Goal: Check status: Check status

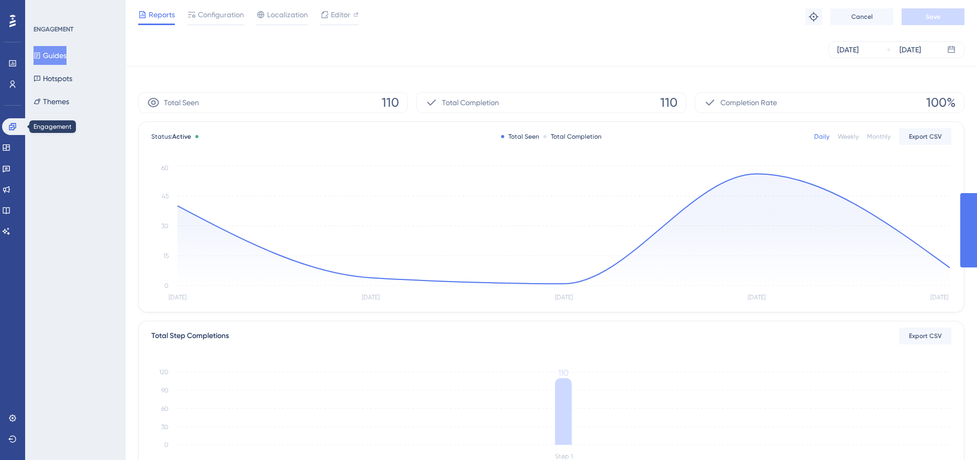
click at [9, 127] on icon at bounding box center [12, 127] width 8 height 8
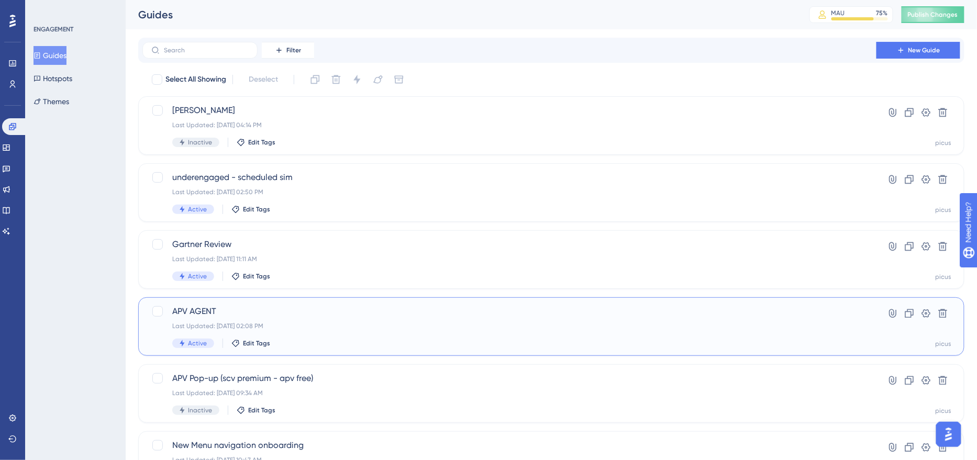
click at [339, 330] on div "APV AGENT Last Updated: Sep 19 2025, 02:08 PM Active Edit Tags" at bounding box center [509, 326] width 674 height 43
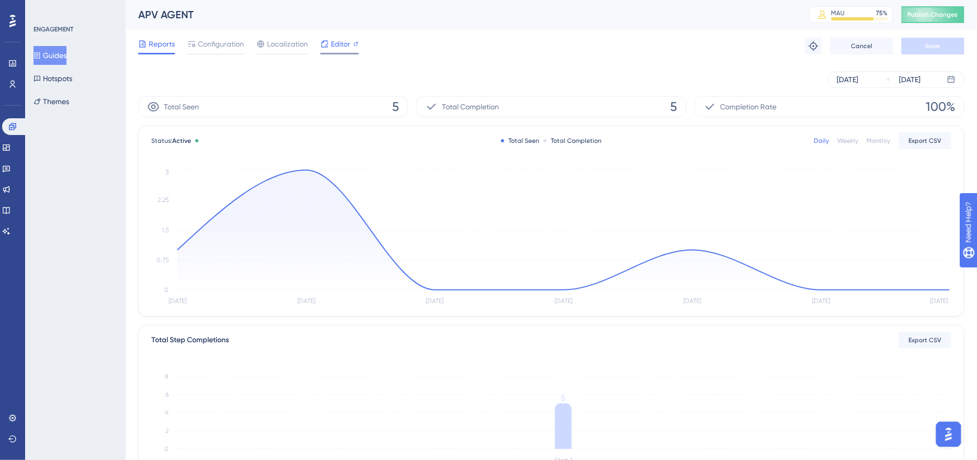
click at [342, 47] on span "Editor" at bounding box center [340, 44] width 19 height 13
click at [11, 128] on icon at bounding box center [12, 126] width 7 height 7
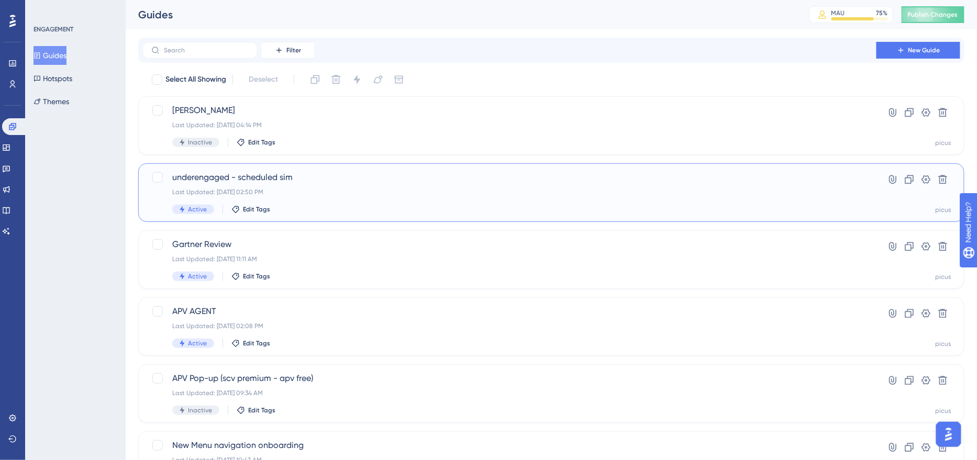
click at [382, 215] on div "underengaged - scheduled sim Last Updated: Sep 19 2025, 02:50 PM Active Edit Ta…" at bounding box center [551, 192] width 826 height 59
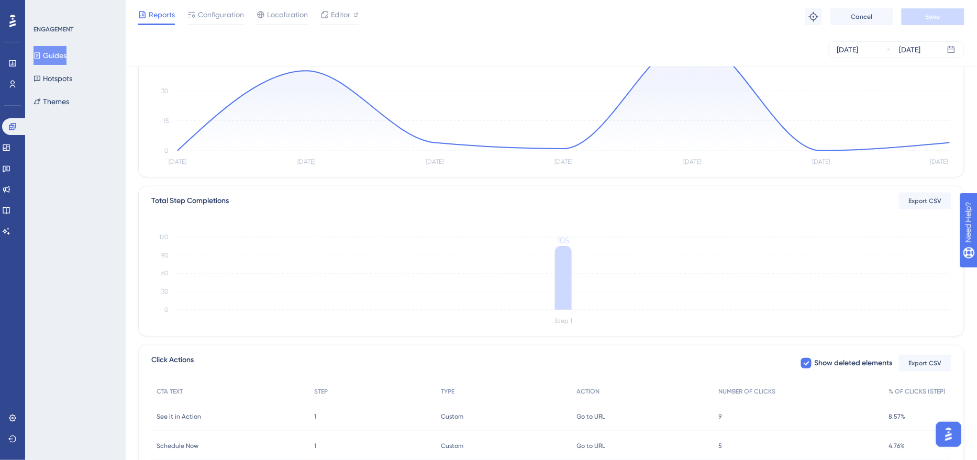
scroll to position [135, 0]
click at [331, 15] on span "Editor" at bounding box center [340, 14] width 19 height 13
